Goal: Information Seeking & Learning: Learn about a topic

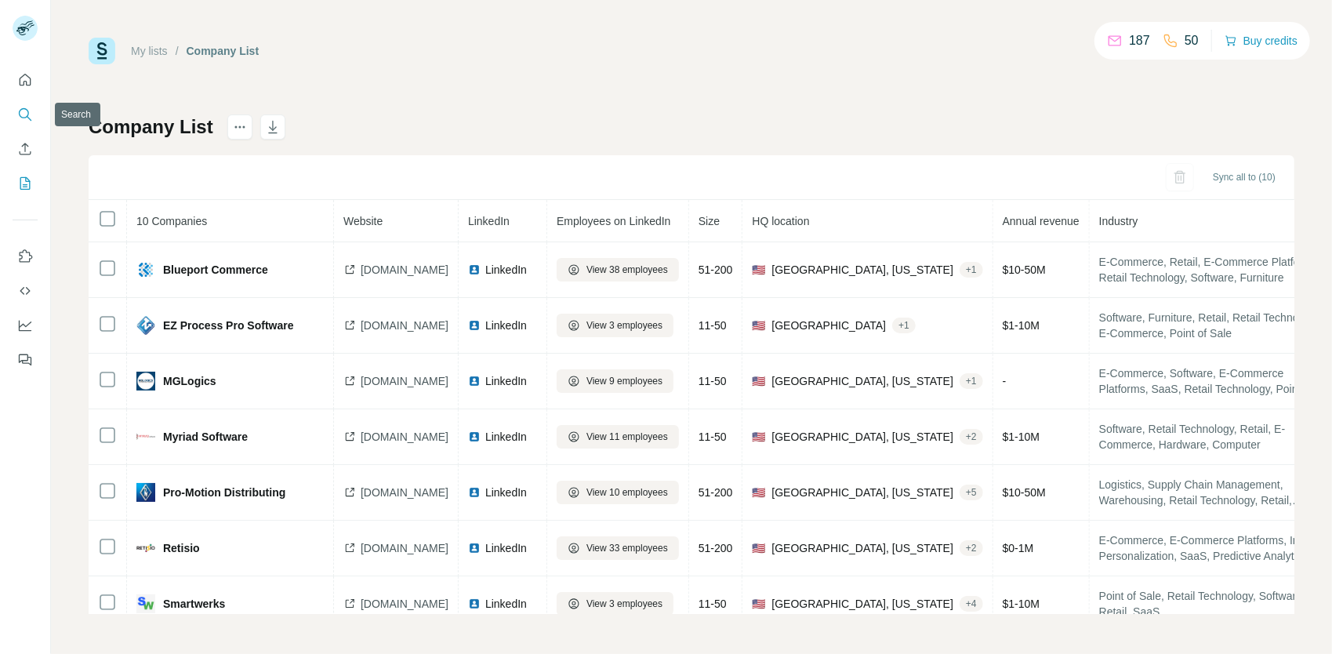
click at [24, 121] on icon "Search" at bounding box center [25, 115] width 16 height 16
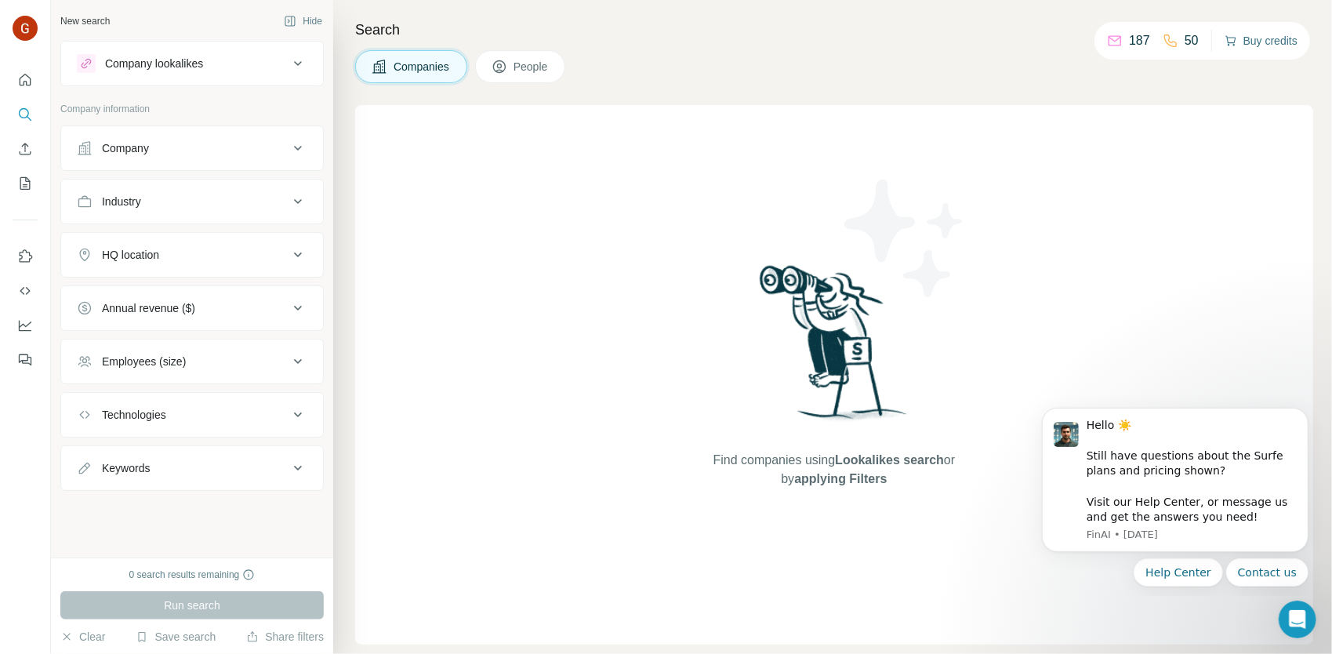
click at [1233, 49] on button "Buy credits" at bounding box center [1261, 41] width 73 height 22
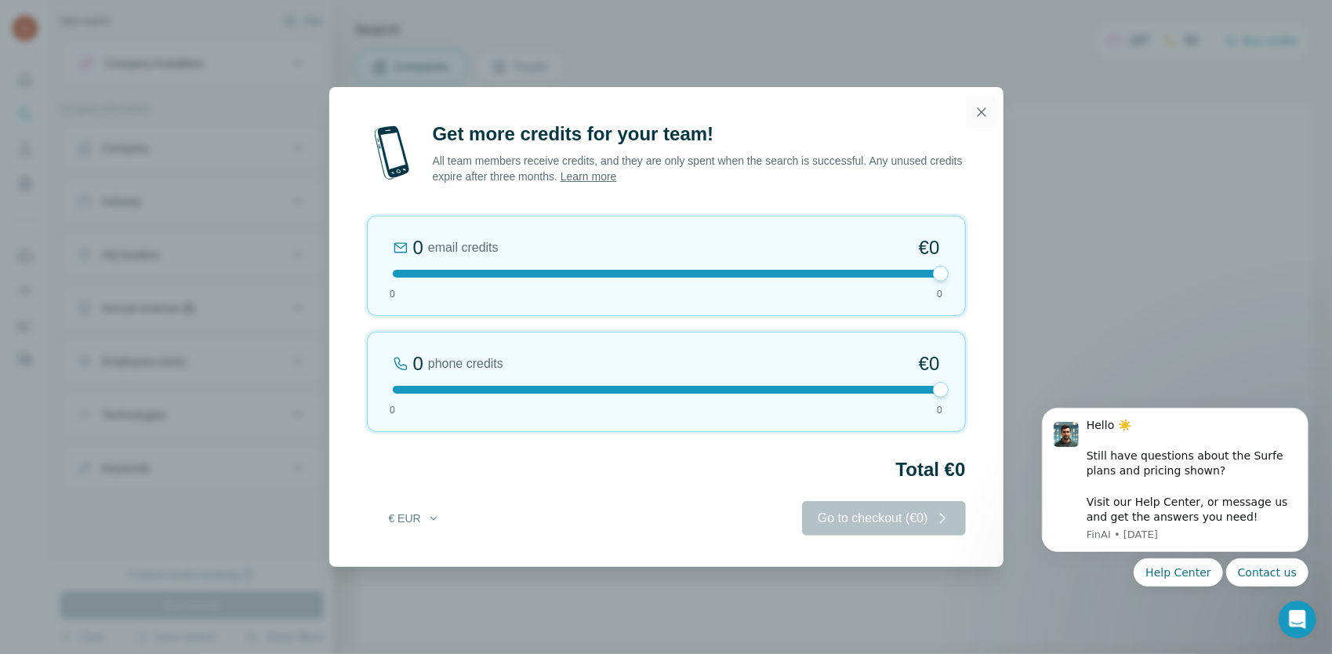
click at [978, 122] on button "button" at bounding box center [981, 111] width 31 height 31
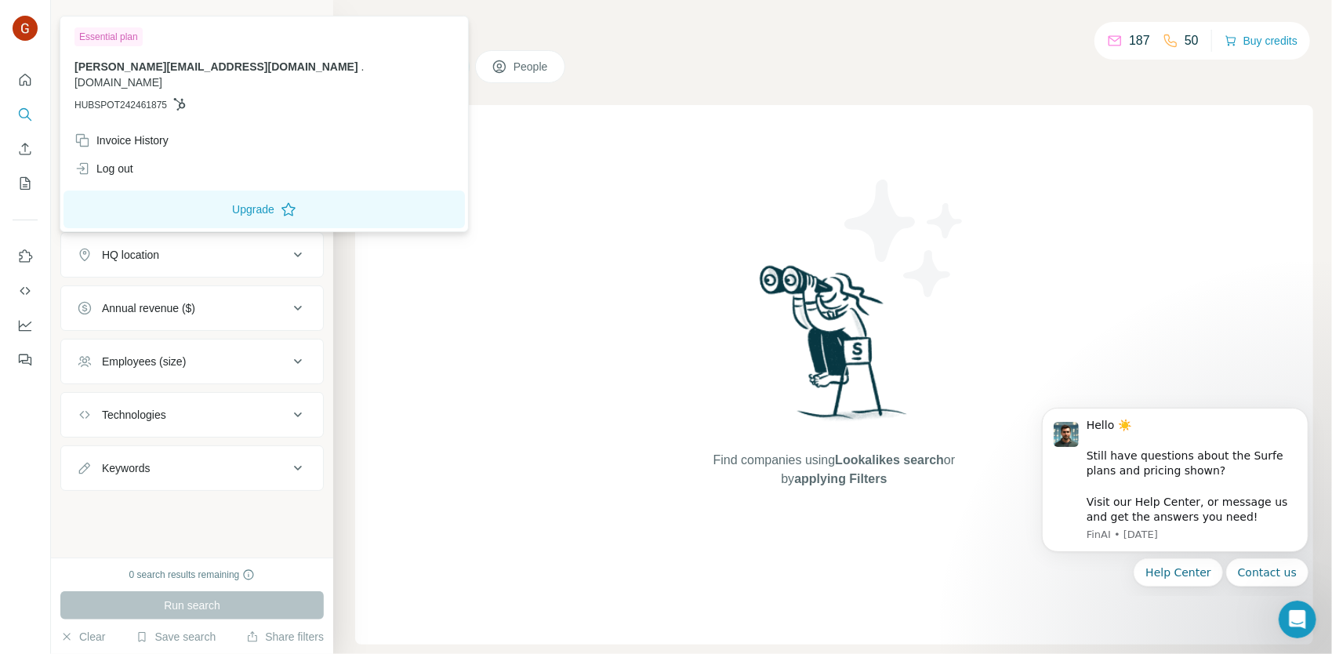
click at [15, 32] on img at bounding box center [25, 28] width 25 height 25
click at [21, 28] on img at bounding box center [25, 28] width 25 height 25
click at [13, 222] on div at bounding box center [25, 215] width 50 height 318
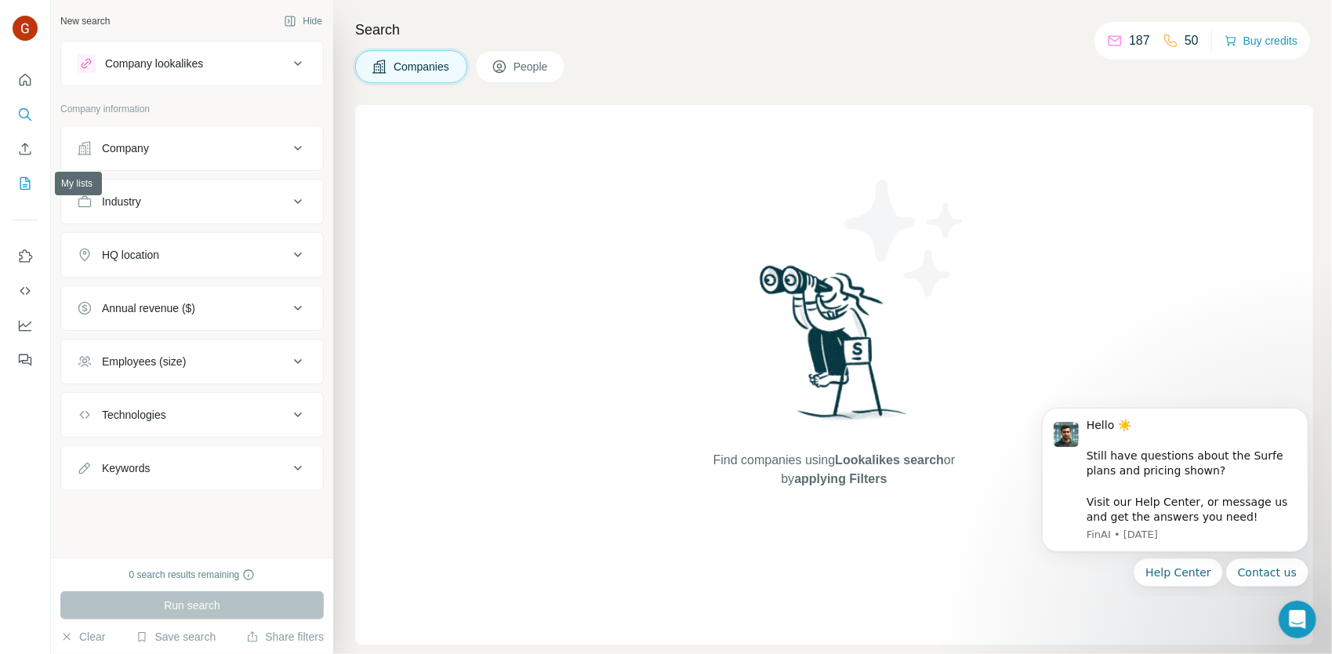
click at [27, 187] on icon "My lists" at bounding box center [27, 182] width 8 height 10
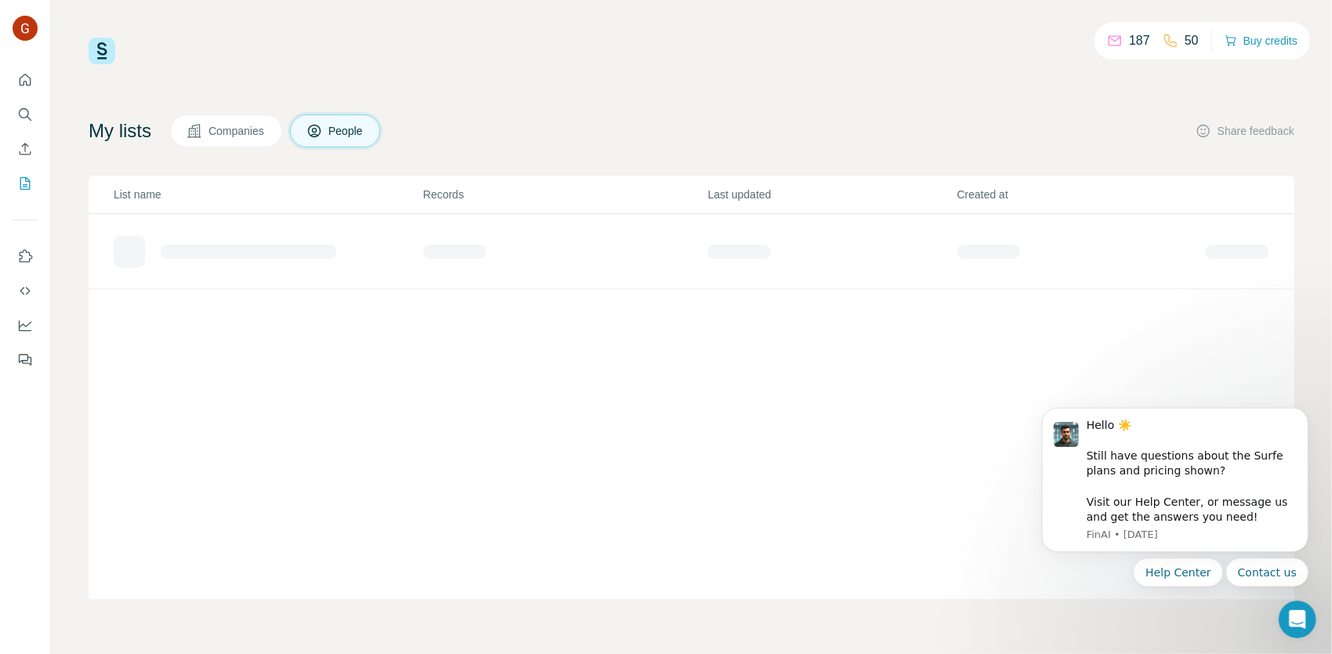
click at [251, 138] on button "Companies" at bounding box center [226, 130] width 112 height 33
click at [358, 137] on span "People" at bounding box center [347, 131] width 36 height 16
click at [33, 113] on button "Search" at bounding box center [25, 114] width 25 height 28
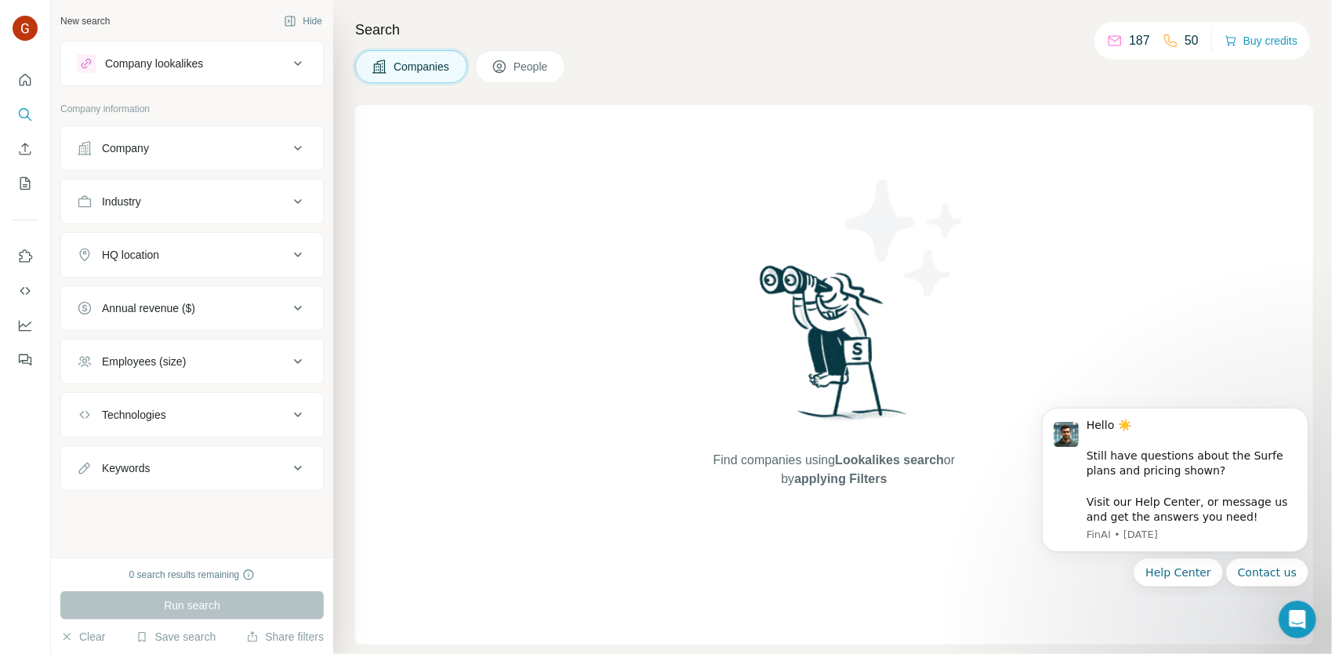
click at [233, 147] on div "Company" at bounding box center [183, 148] width 212 height 16
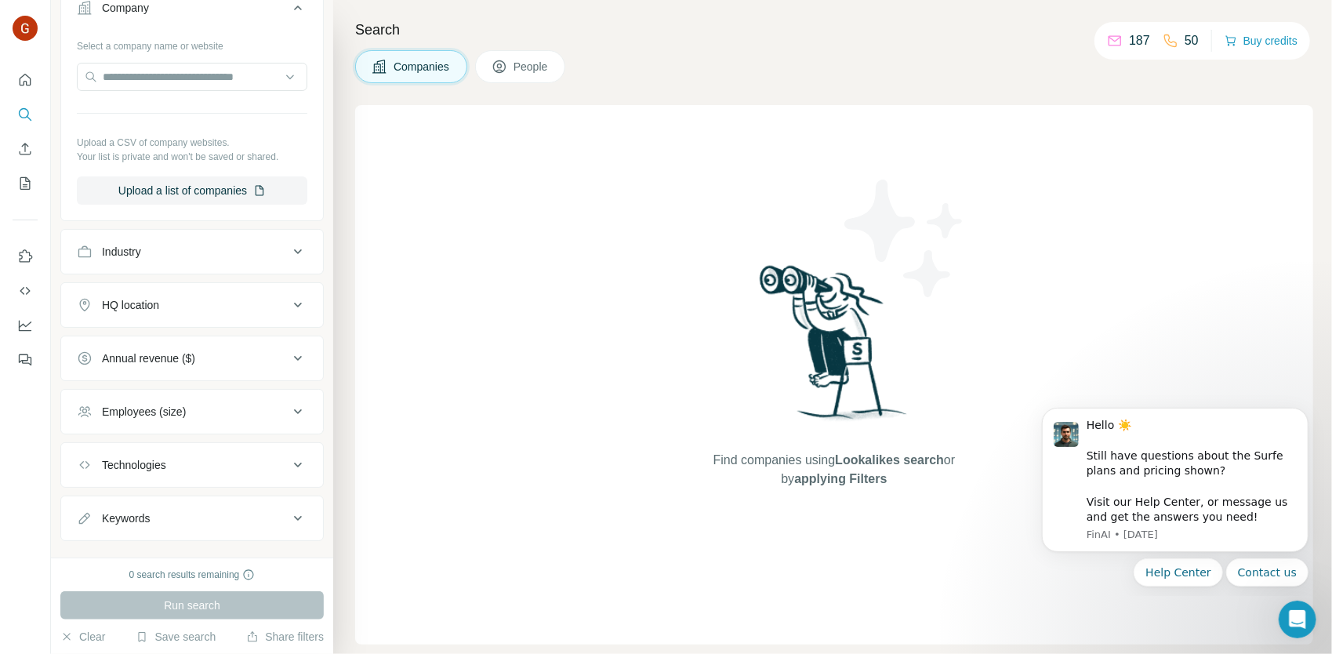
scroll to position [157, 0]
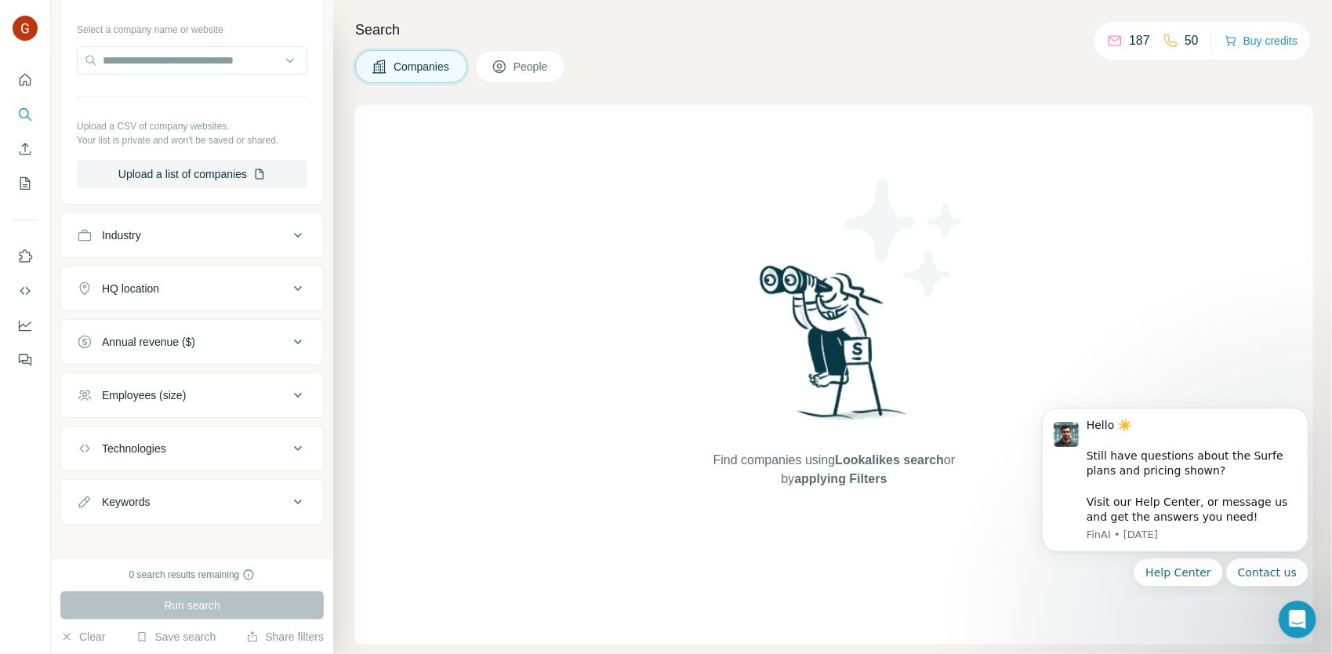
click at [232, 278] on button "HQ location" at bounding box center [192, 289] width 262 height 38
click at [176, 318] on input "text" at bounding box center [192, 328] width 231 height 28
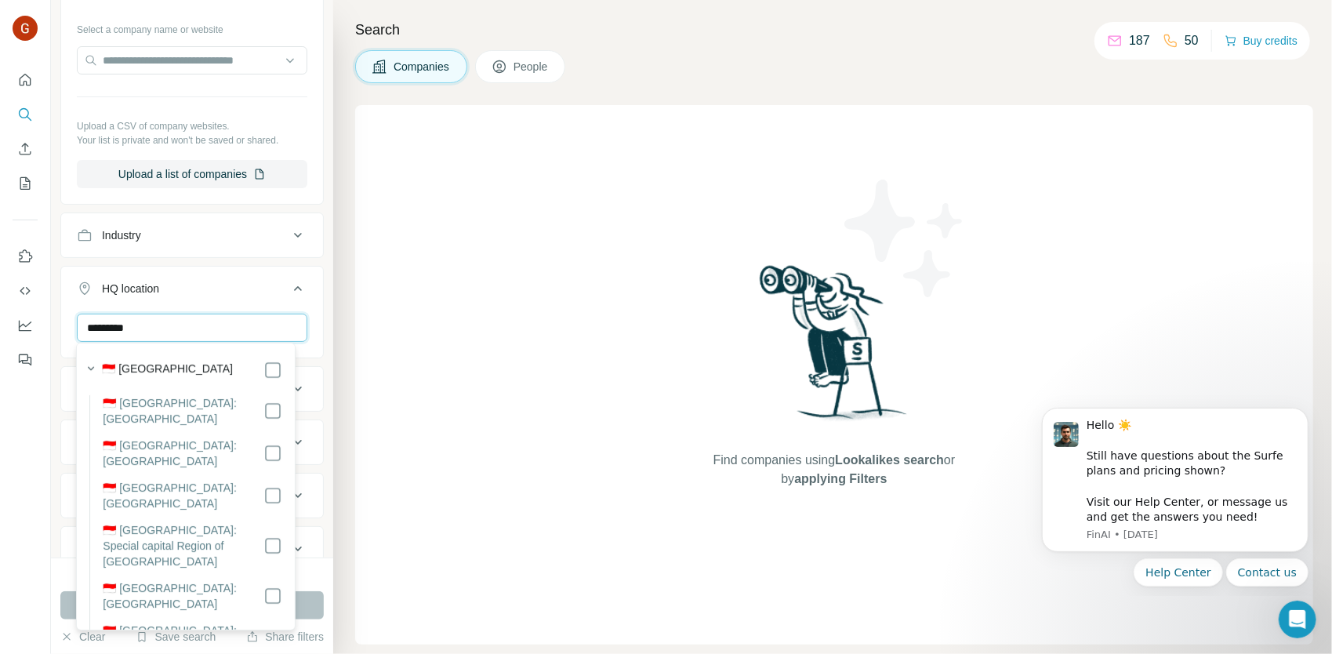
type input "*********"
click at [354, 318] on div "Search Companies People Find companies using Lookalikes search or by applying F…" at bounding box center [832, 327] width 999 height 654
